Goal: Task Accomplishment & Management: Use online tool/utility

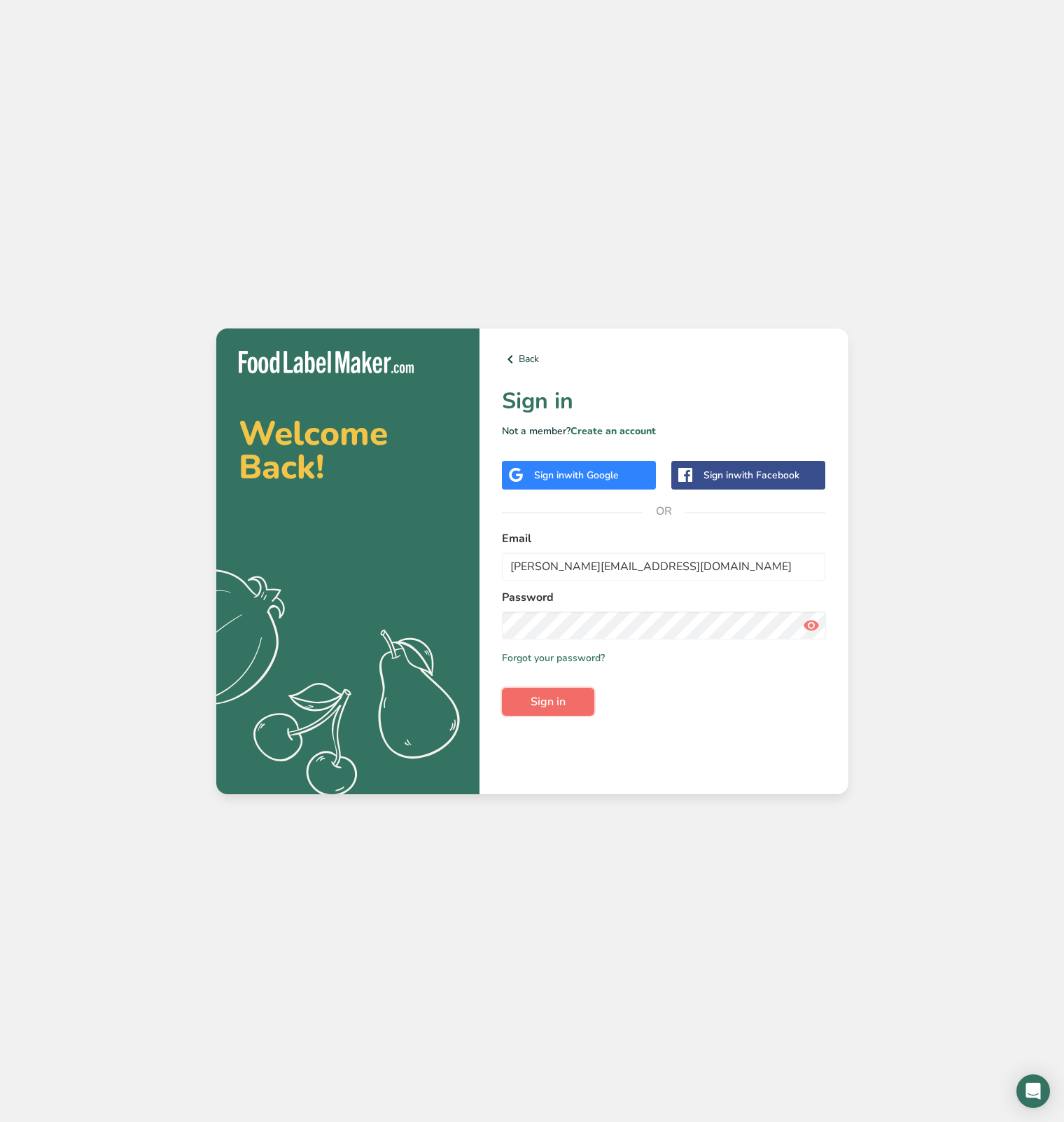
click at [566, 695] on button "Sign in" at bounding box center [548, 701] width 93 height 28
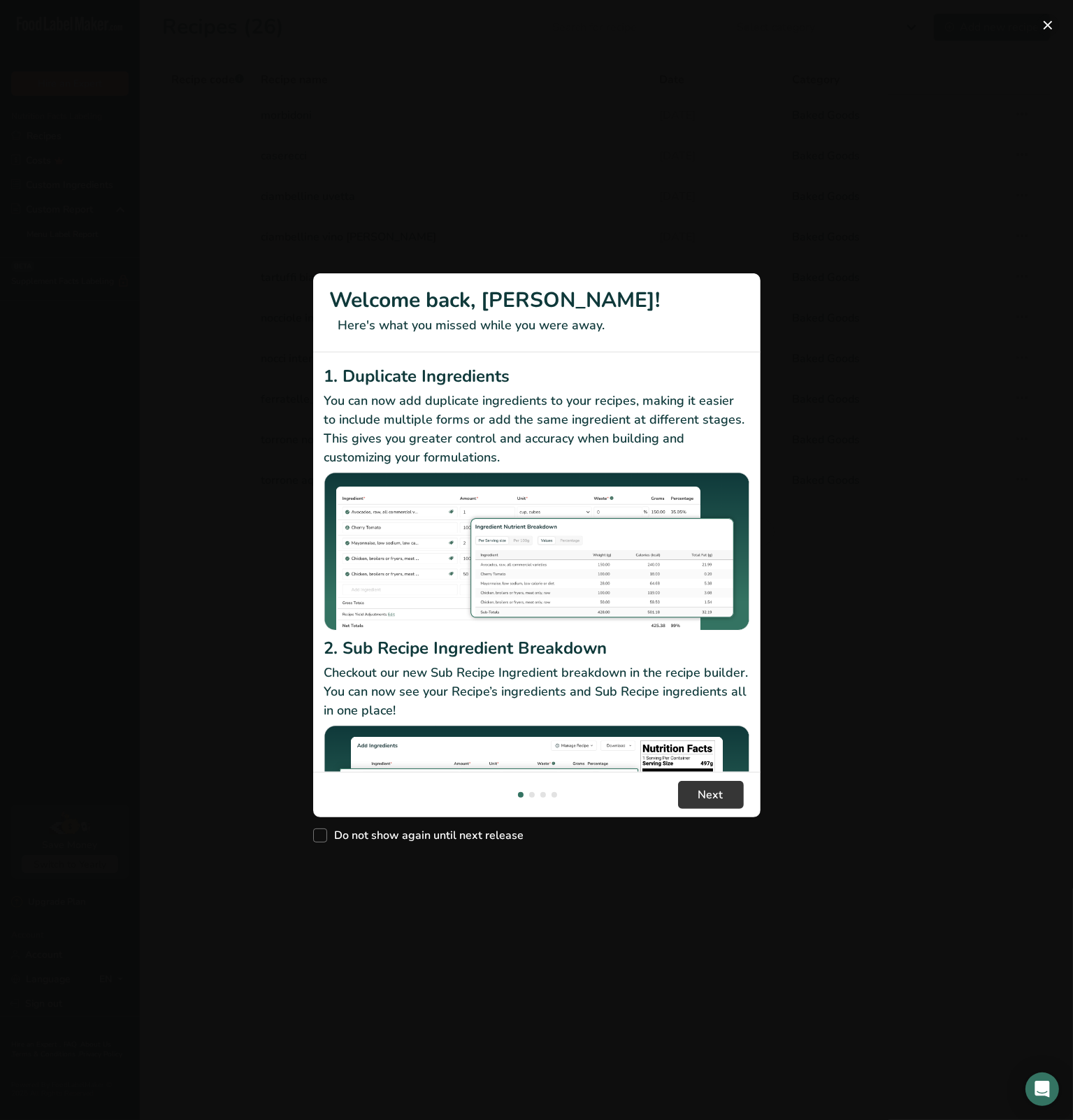
drag, startPoint x: 1049, startPoint y: 27, endPoint x: 1003, endPoint y: 51, distance: 51.9
click at [1049, 27] on button "New Features" at bounding box center [1047, 25] width 22 height 22
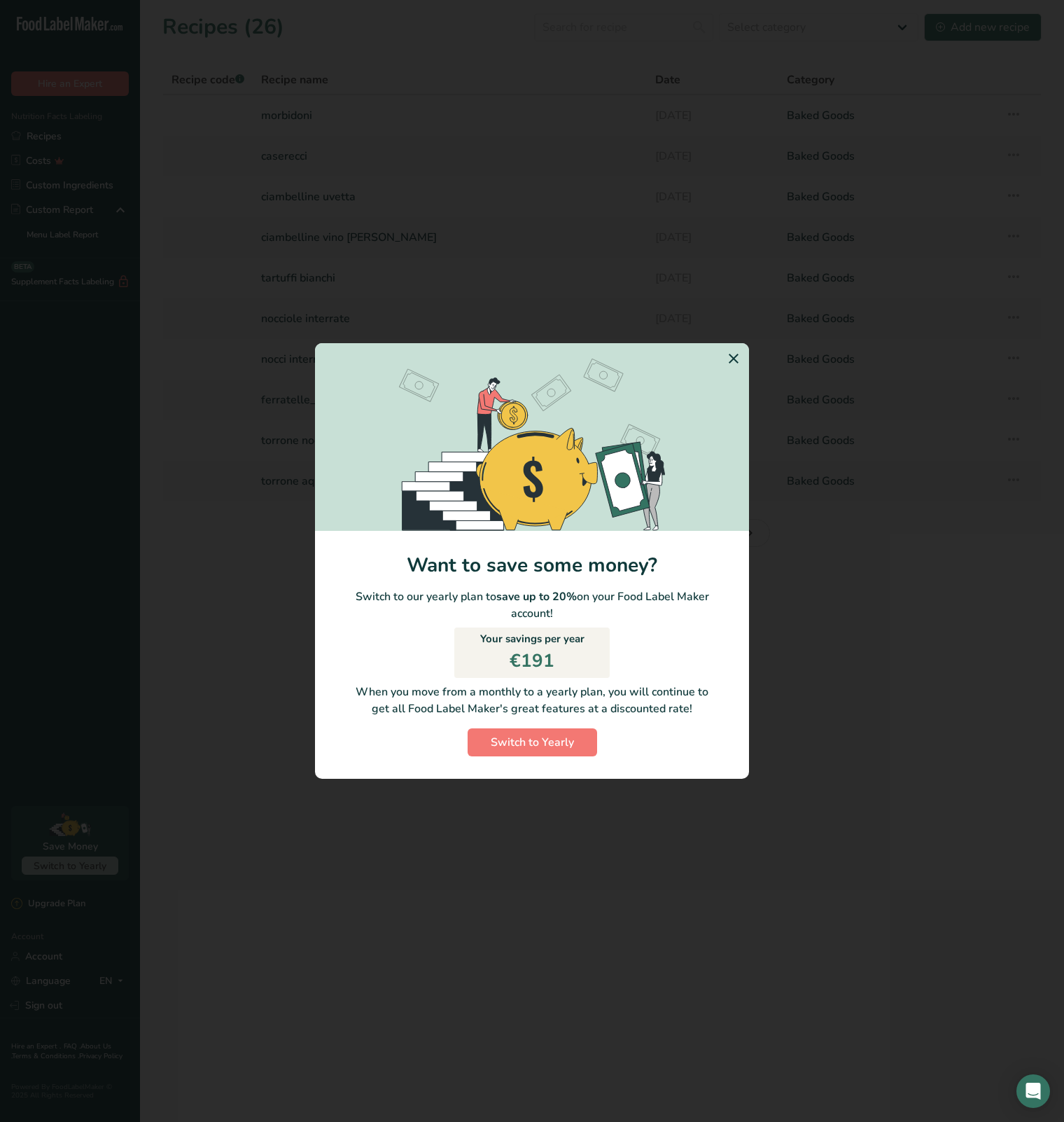
click at [740, 354] on icon "Switch to Yearly Modal" at bounding box center [733, 359] width 17 height 25
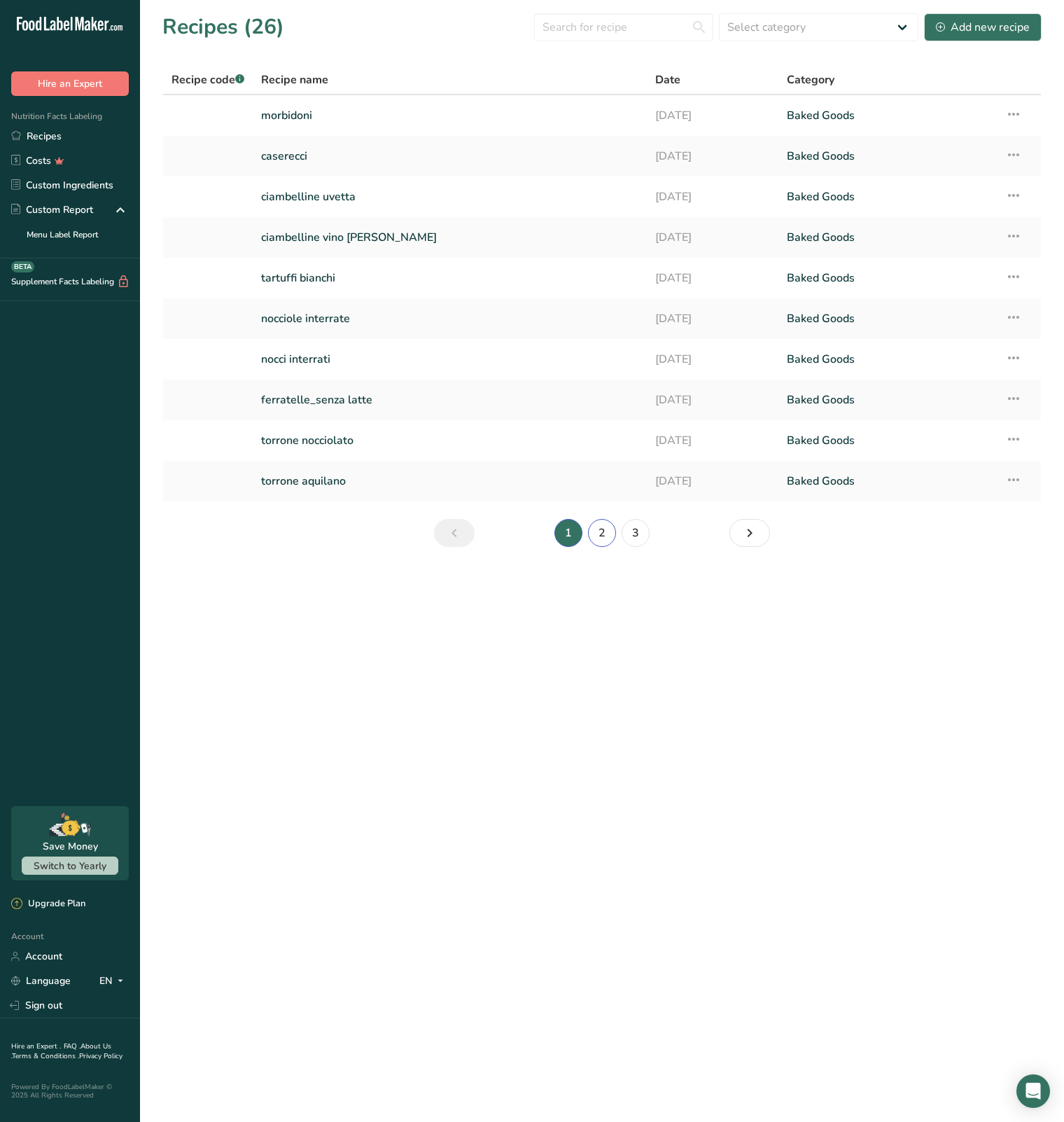
click at [598, 522] on link "2" at bounding box center [602, 532] width 28 height 28
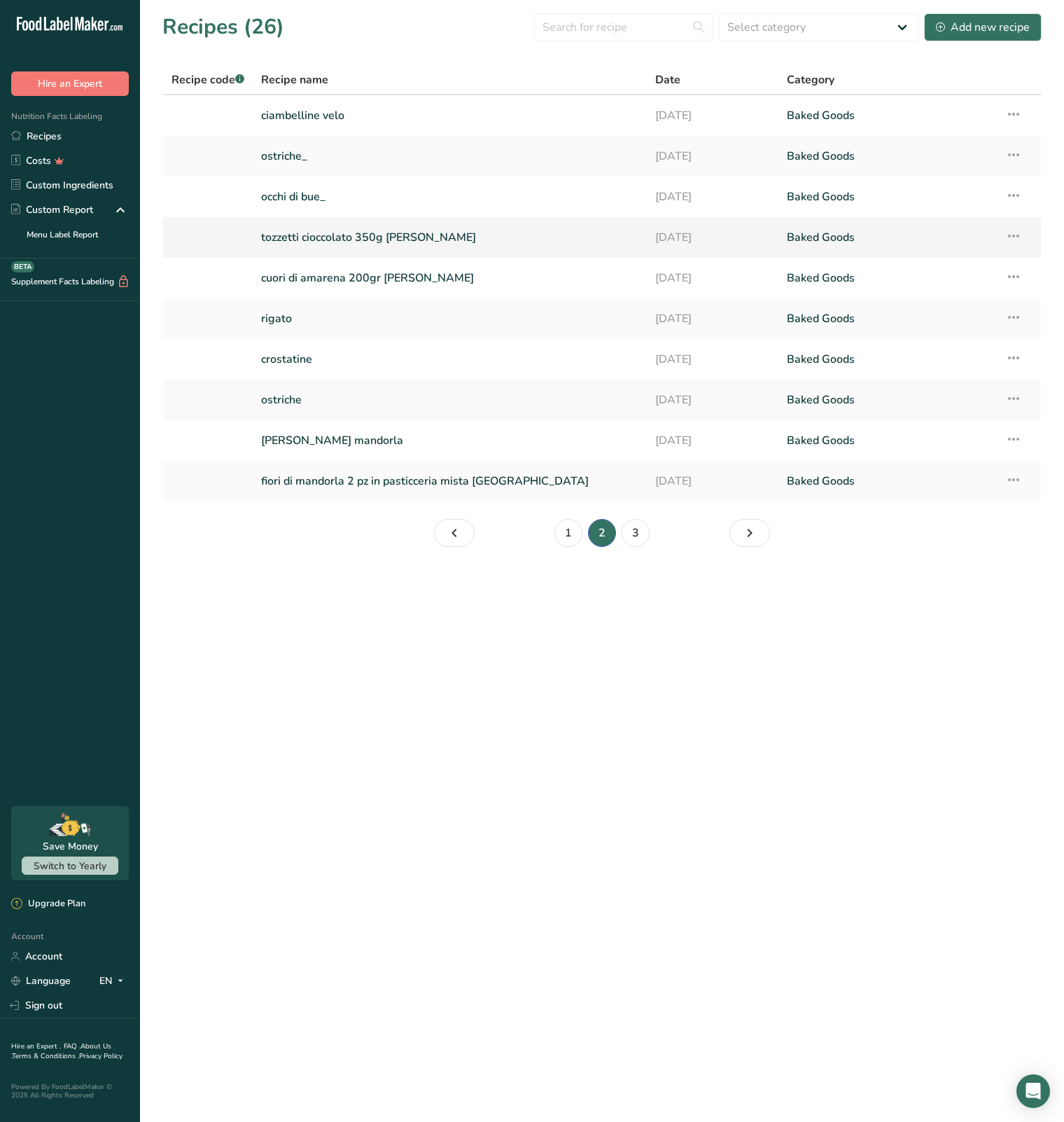
click at [401, 230] on link "tozzetti cioccolato 350g [PERSON_NAME]" at bounding box center [450, 237] width 377 height 30
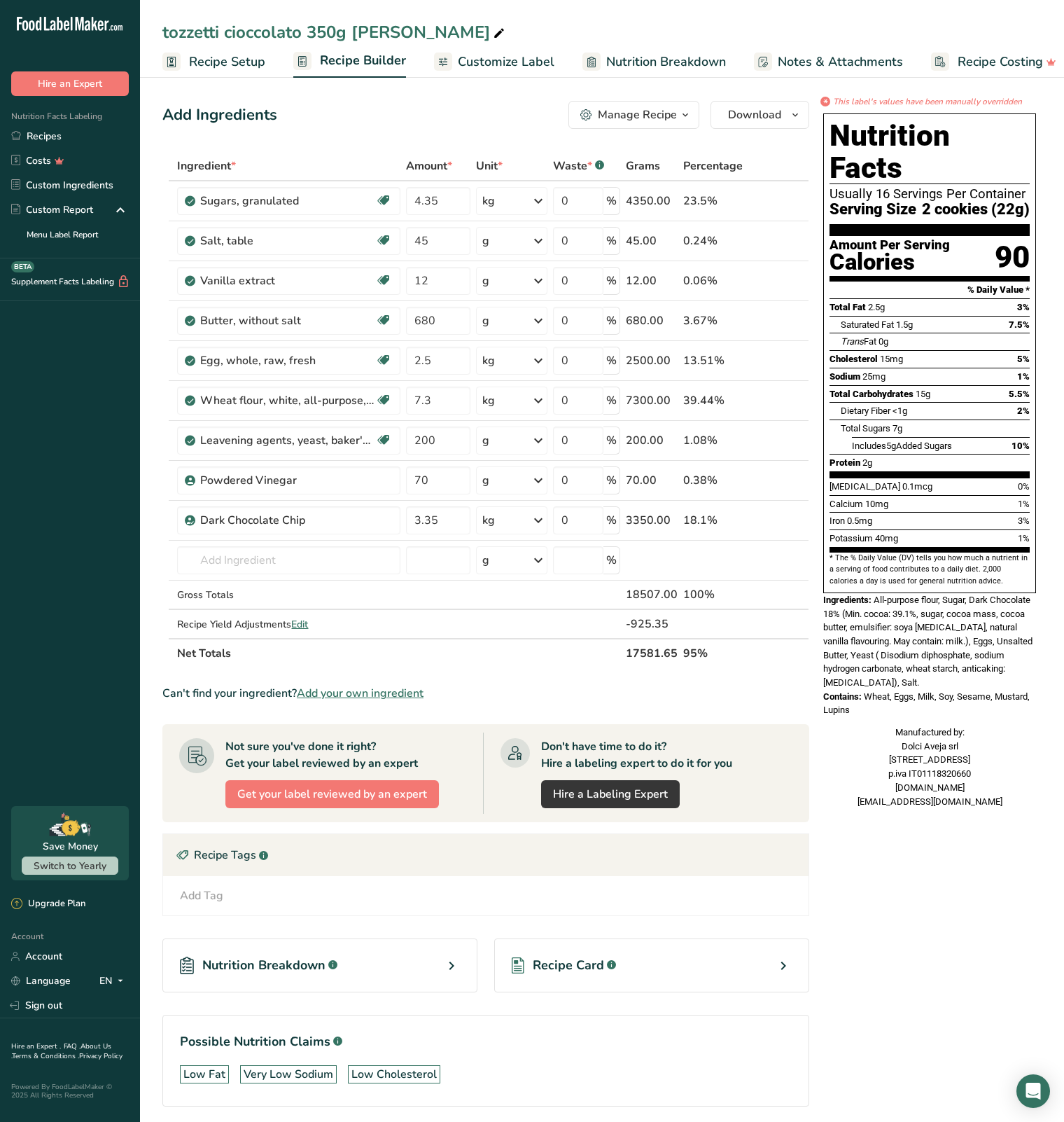
drag, startPoint x: 479, startPoint y: 101, endPoint x: 494, endPoint y: 84, distance: 22.7
click at [479, 101] on div "Add Ingredients Manage Recipe Delete Recipe Duplicate Recipe Scale Recipe Save …" at bounding box center [485, 114] width 647 height 28
